Goal: Browse casually

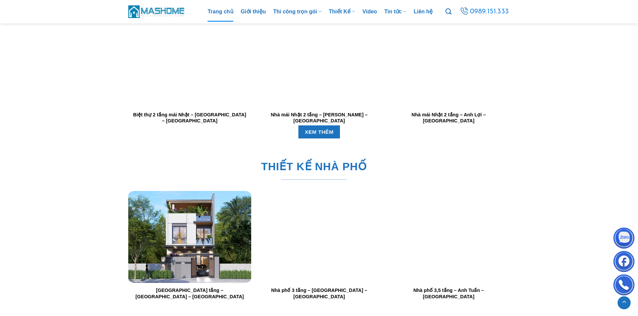
scroll to position [1272, 0]
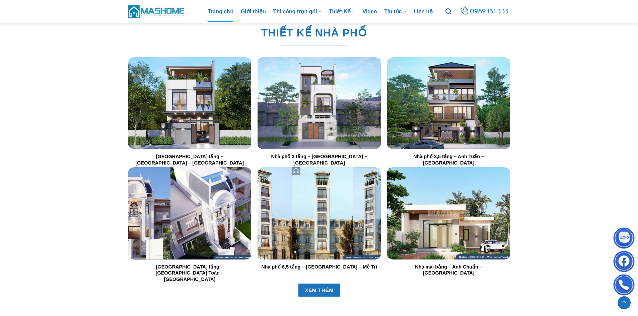
click at [198, 104] on img "Nhà phố 2,5 tầng - Anh Hoạch - Sóc Sơn" at bounding box center [189, 103] width 123 height 92
click at [289, 105] on div at bounding box center [318, 103] width 123 height 92
click at [299, 96] on img "Nhà phố 3 tầng - Anh Sang - Hà Nội" at bounding box center [318, 103] width 123 height 92
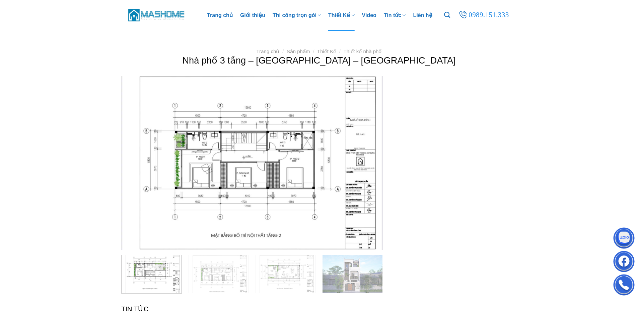
click at [166, 15] on img at bounding box center [156, 15] width 57 height 14
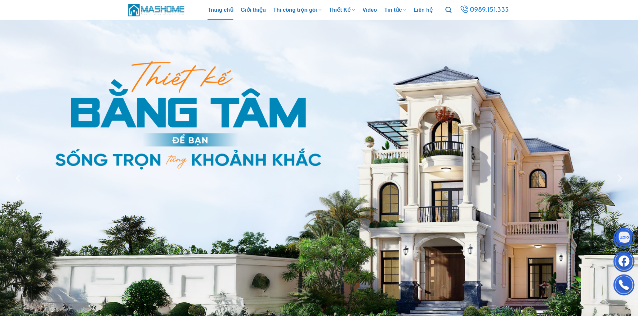
click at [178, 11] on img at bounding box center [156, 10] width 57 height 14
click at [156, 11] on img at bounding box center [156, 10] width 57 height 14
